Goal: Find specific page/section: Find specific page/section

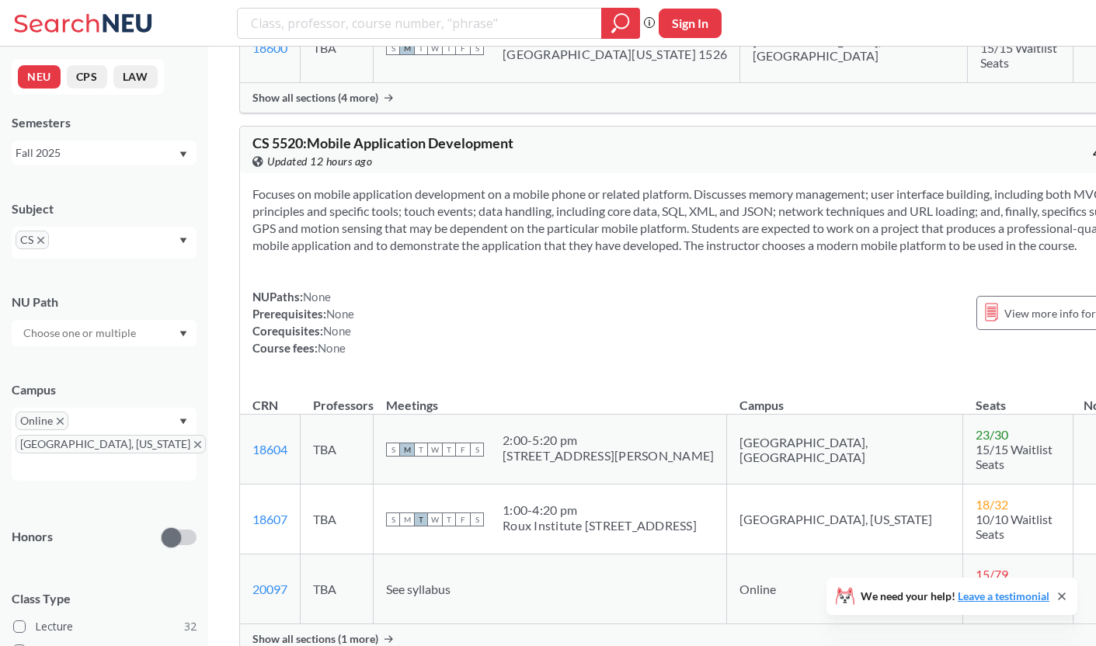
scroll to position [12913, 0]
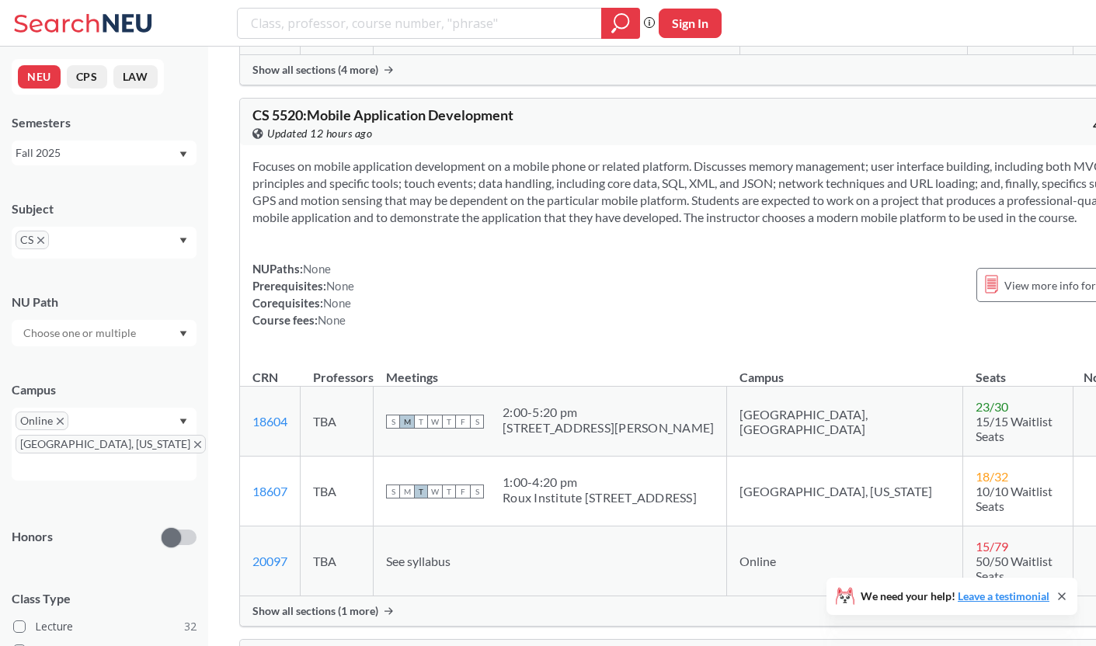
click at [371, 604] on span "Show all sections (1 more)" at bounding box center [315, 611] width 126 height 14
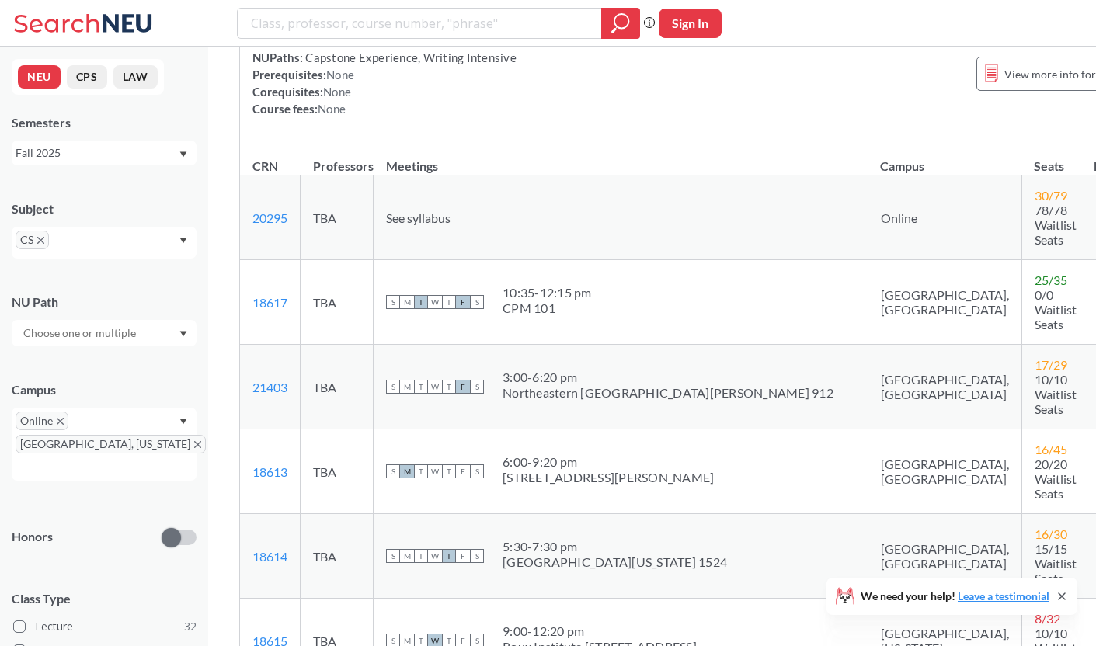
scroll to position [14383, 0]
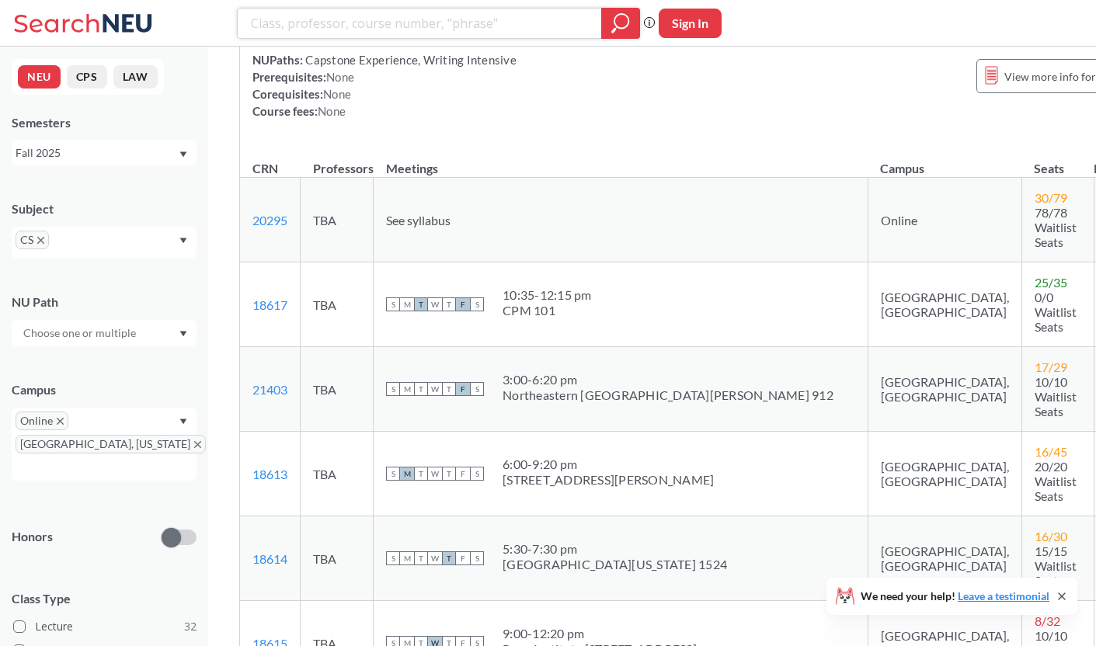
click at [394, 22] on input "search" at bounding box center [419, 23] width 341 height 26
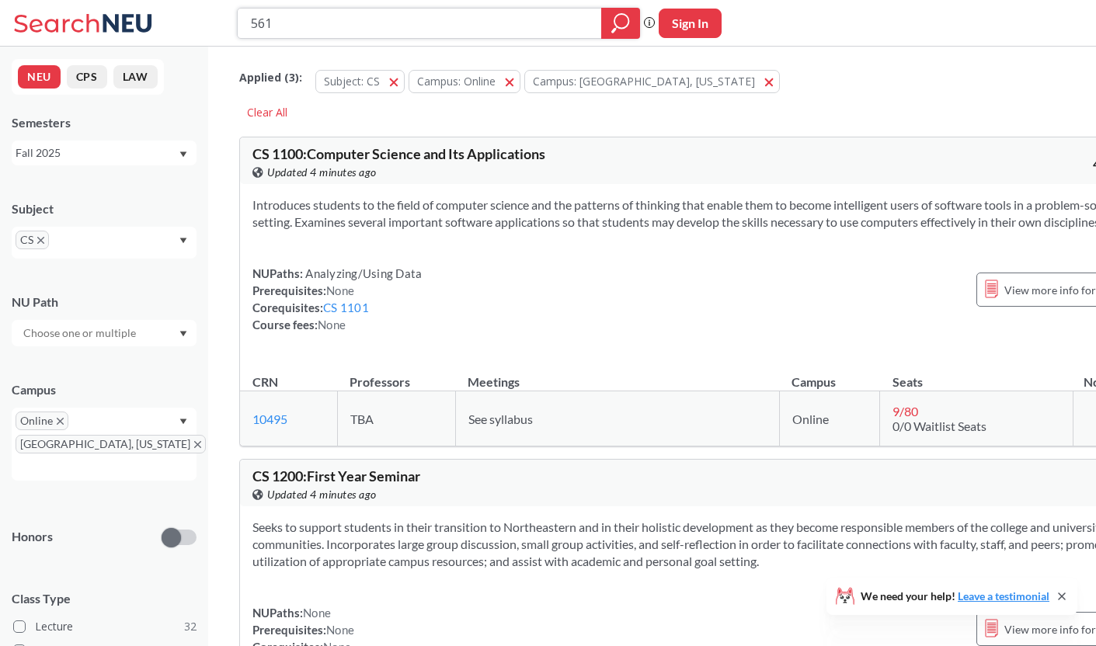
type input "5610"
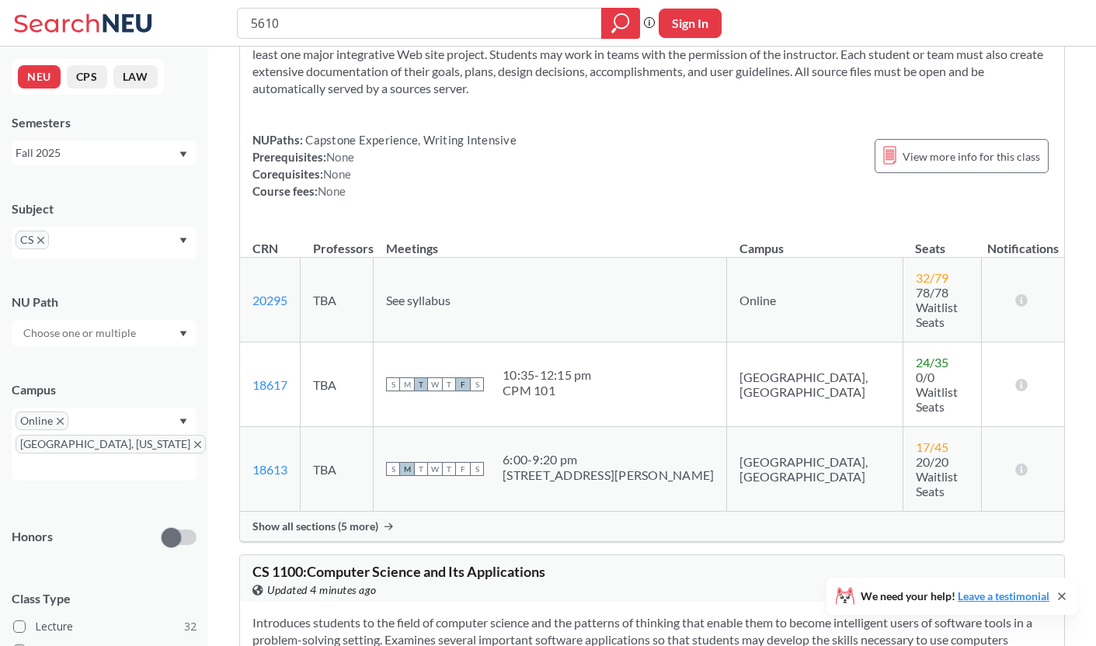
scroll to position [224, 0]
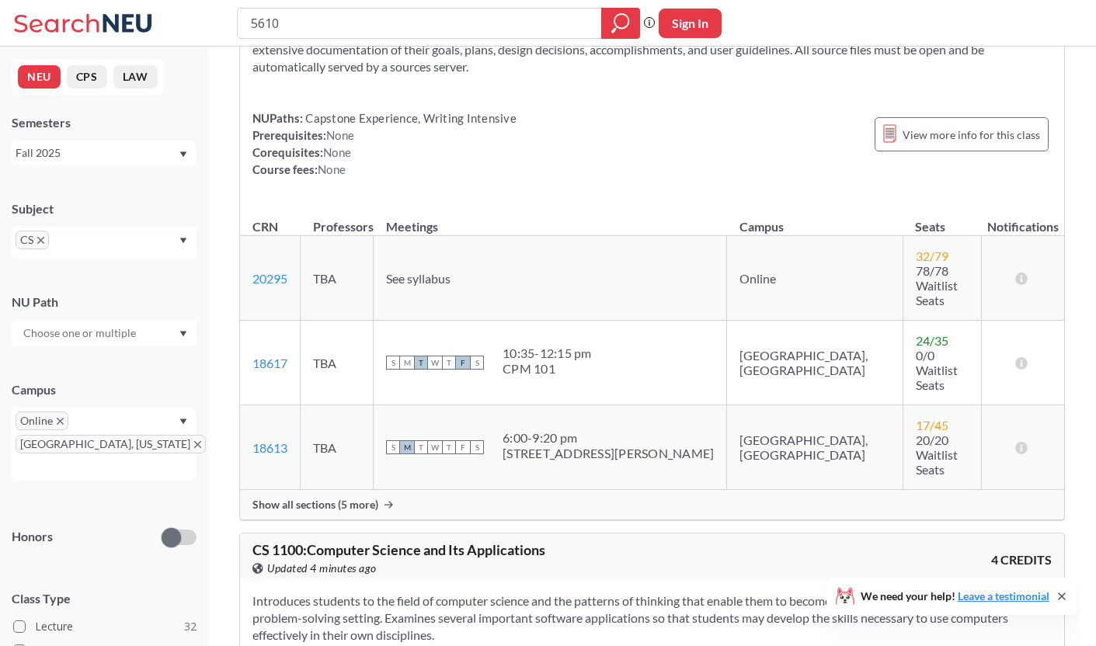
click at [363, 498] on span "Show all sections (5 more)" at bounding box center [315, 505] width 126 height 14
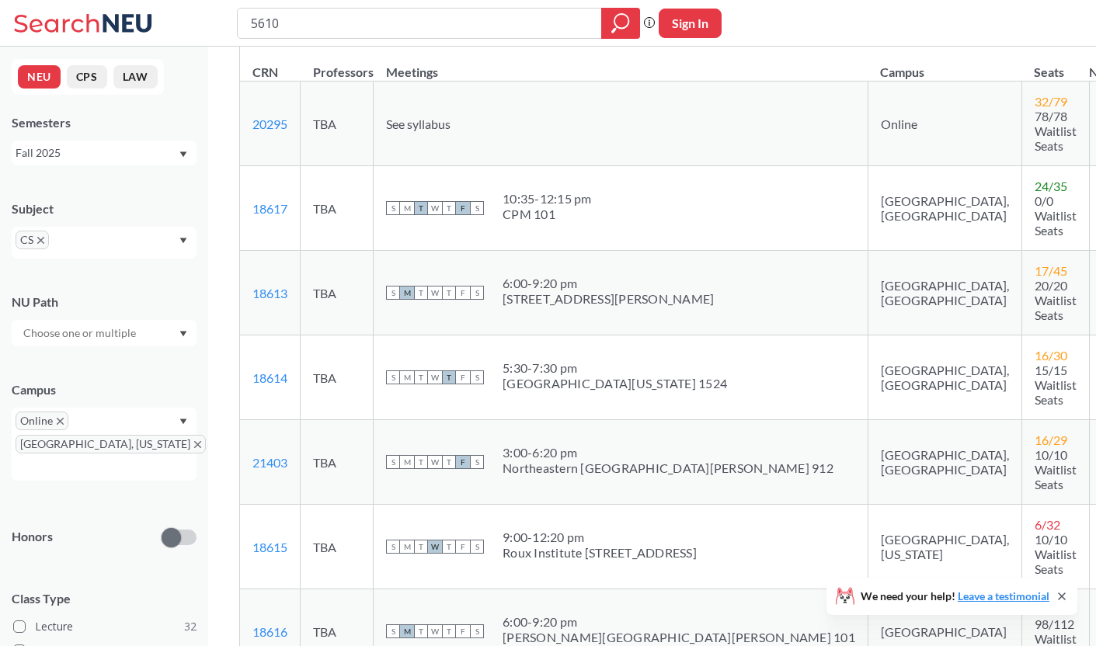
scroll to position [362, 0]
click at [443, 16] on input "5610" at bounding box center [419, 23] width 341 height 26
click at [388, 19] on input "5610" at bounding box center [419, 23] width 341 height 26
